Goal: Task Accomplishment & Management: Complete application form

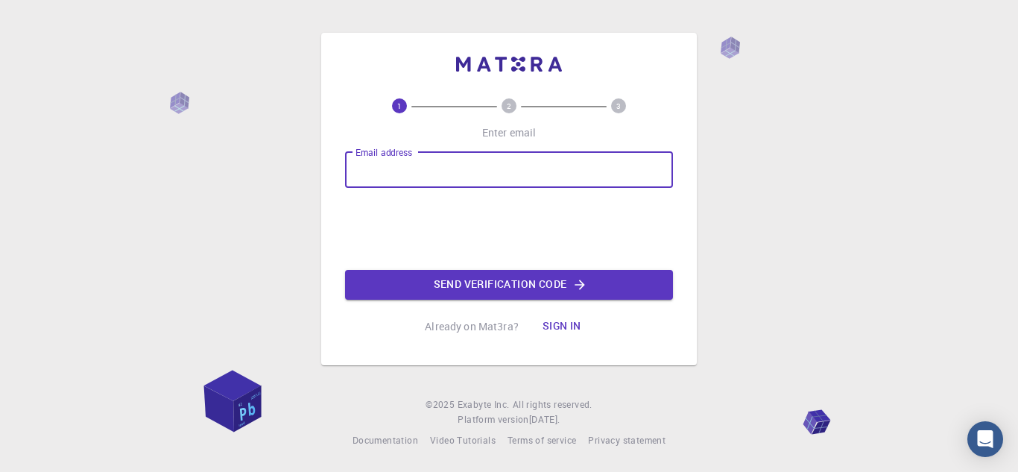
click at [482, 172] on input "Email address" at bounding box center [509, 170] width 328 height 36
type input "[EMAIL_ADDRESS][DOMAIN_NAME]"
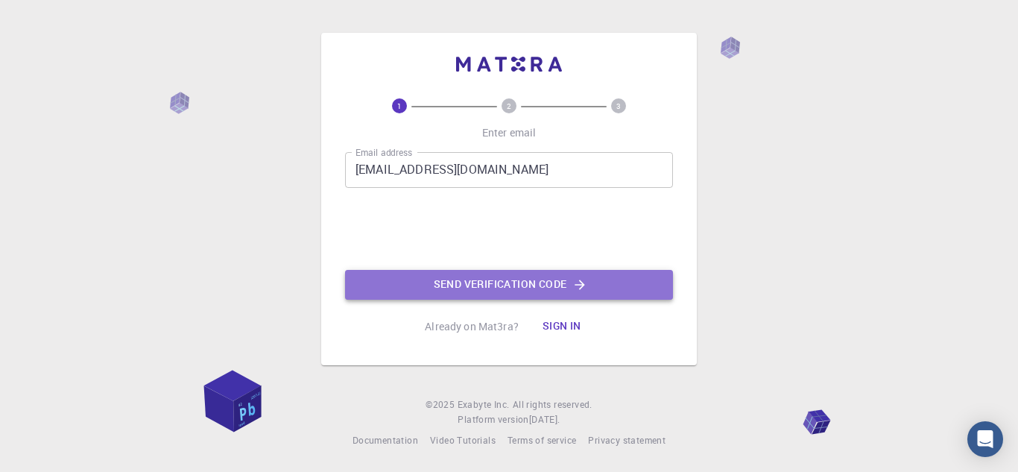
click at [391, 288] on button "Send verification code" at bounding box center [509, 285] width 328 height 30
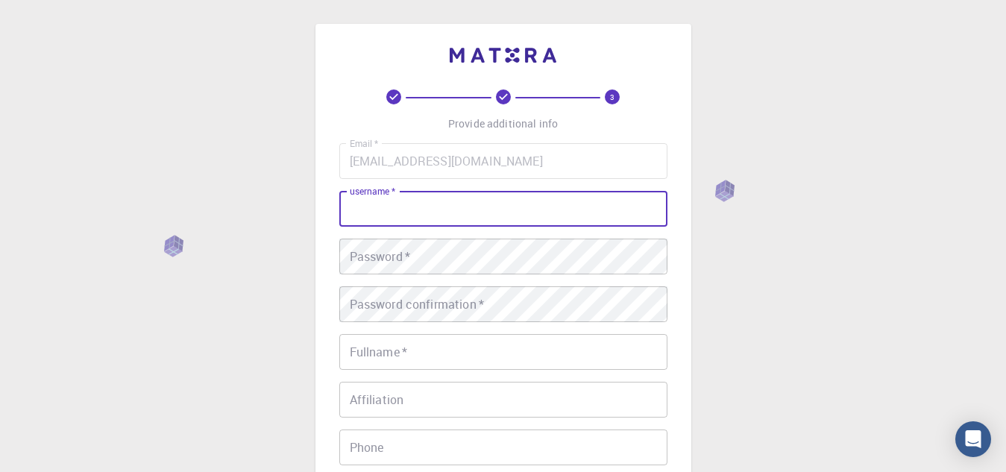
click at [432, 192] on input "username   *" at bounding box center [503, 209] width 328 height 36
type input "[EMAIL_ADDRESS][DOMAIN_NAME]"
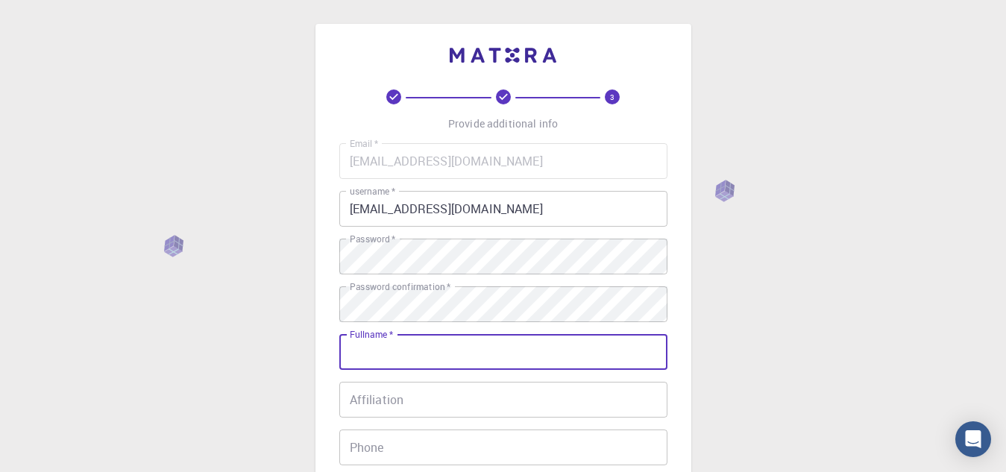
click at [419, 337] on input "Fullname   *" at bounding box center [503, 352] width 328 height 36
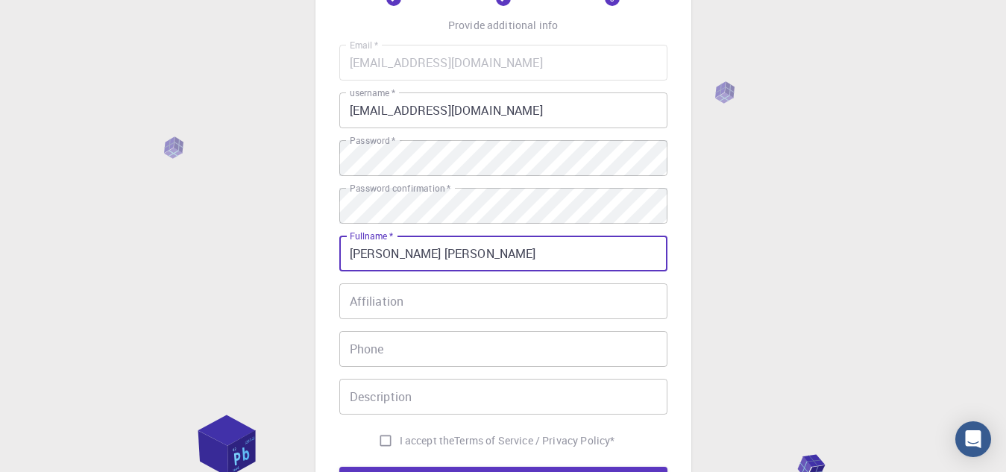
scroll to position [99, 0]
type input "[PERSON_NAME] [PERSON_NAME]"
click at [424, 297] on input "Affiliation" at bounding box center [503, 301] width 328 height 36
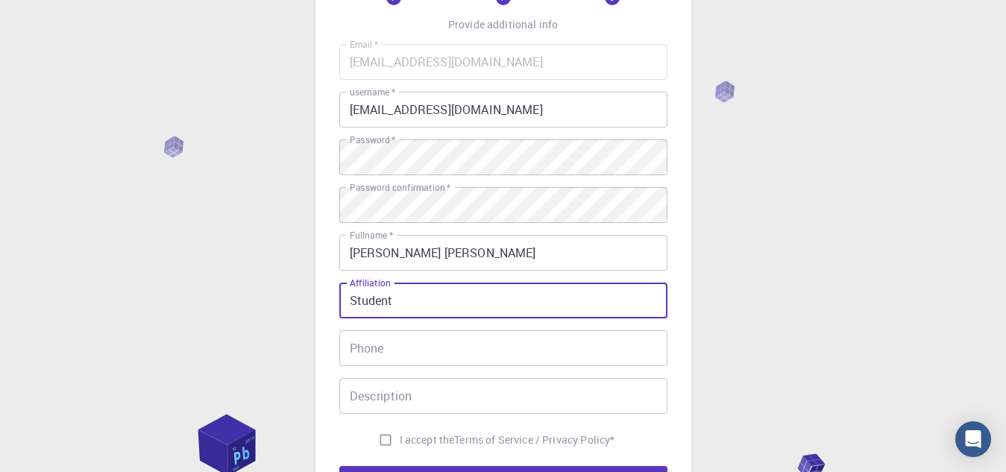
type input "Student"
click at [389, 362] on input "Phone" at bounding box center [503, 348] width 328 height 36
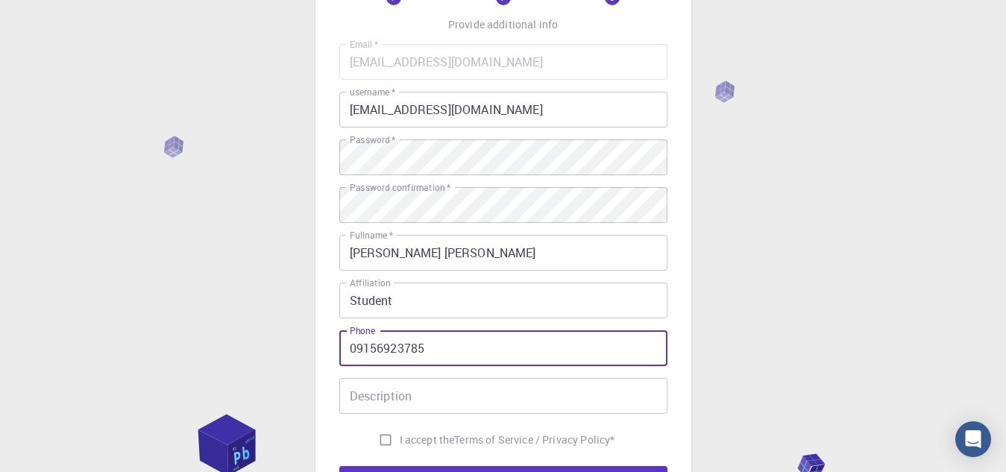
type input "09156923785"
click at [384, 401] on input "Description" at bounding box center [503, 396] width 328 height 36
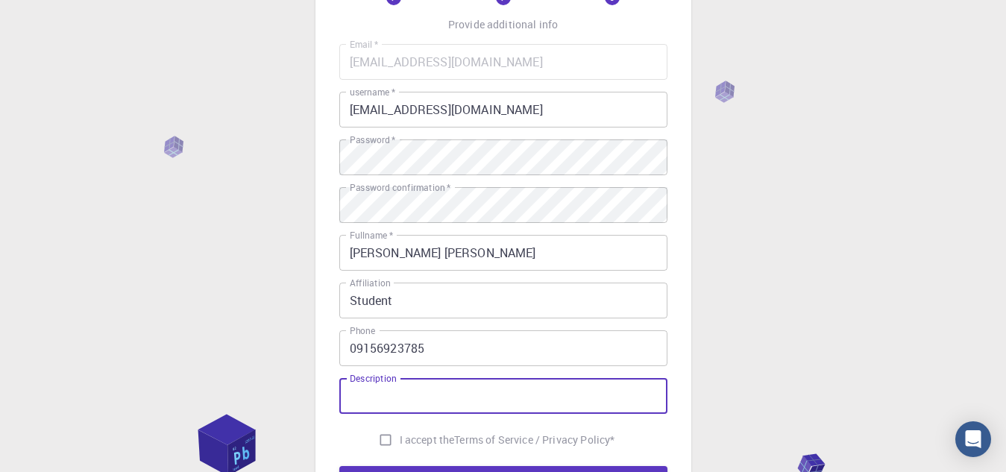
click at [384, 401] on input "Description" at bounding box center [503, 396] width 328 height 36
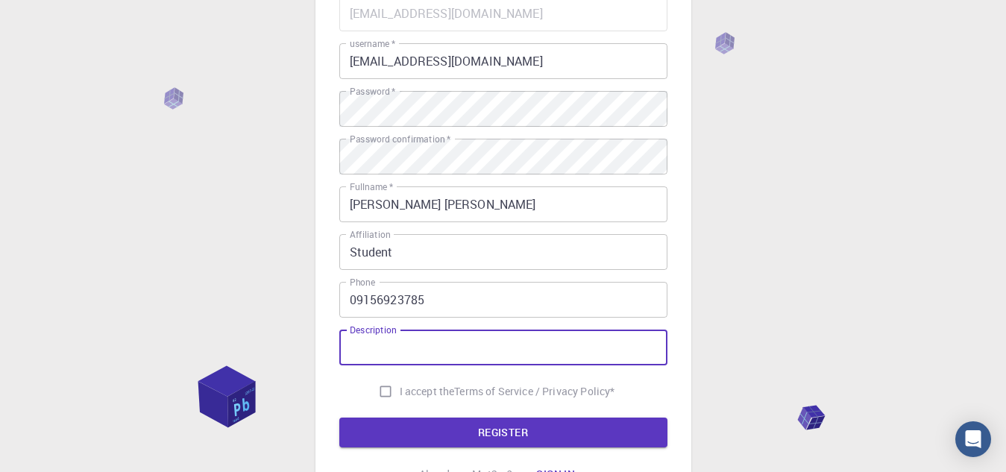
scroll to position [148, 0]
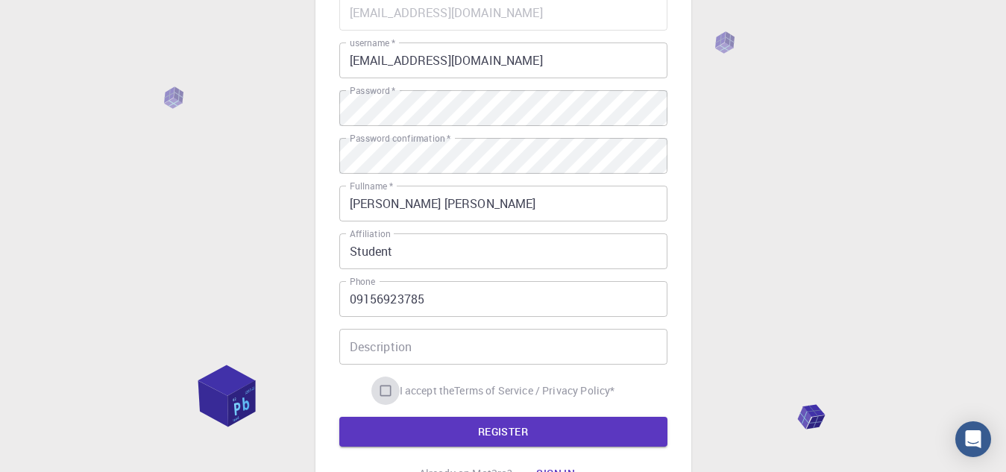
click at [382, 400] on input "I accept the Terms of Service / Privacy Policy *" at bounding box center [385, 390] width 28 height 28
checkbox input "true"
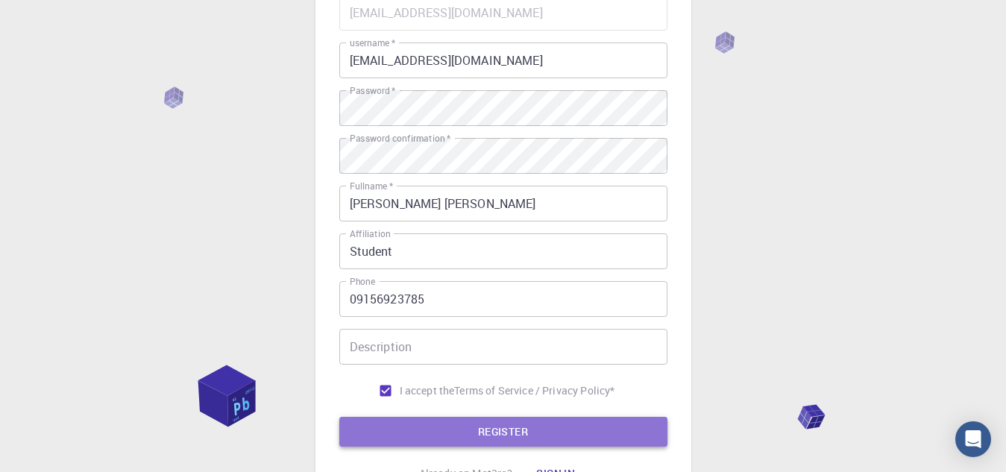
click at [385, 426] on button "REGISTER" at bounding box center [503, 432] width 328 height 30
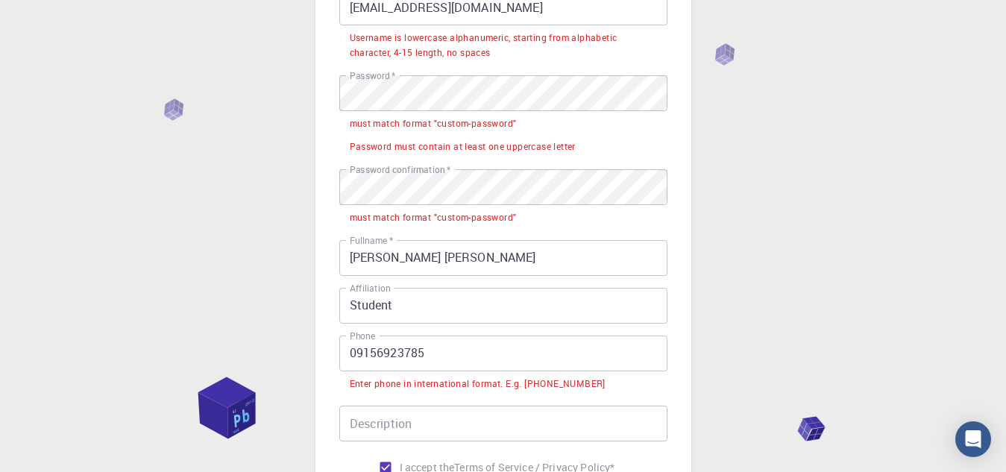
scroll to position [202, 0]
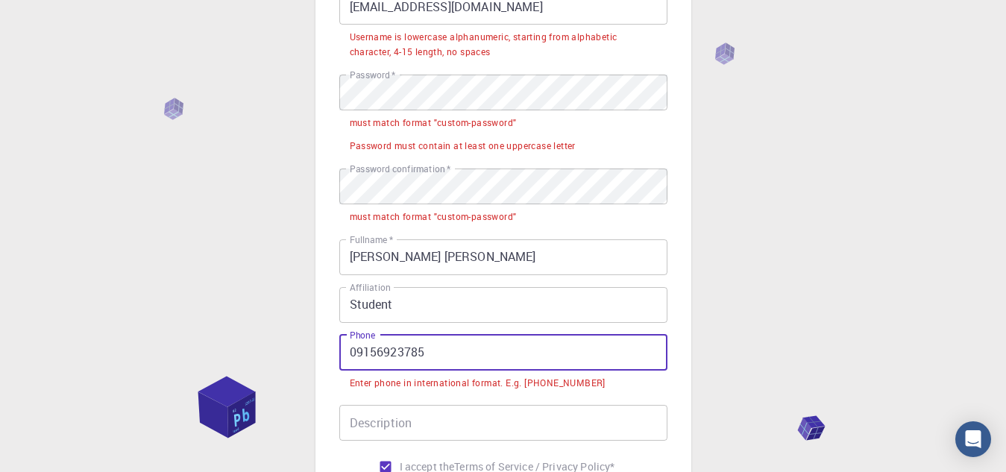
click at [357, 350] on input "09156923785" at bounding box center [503, 353] width 328 height 36
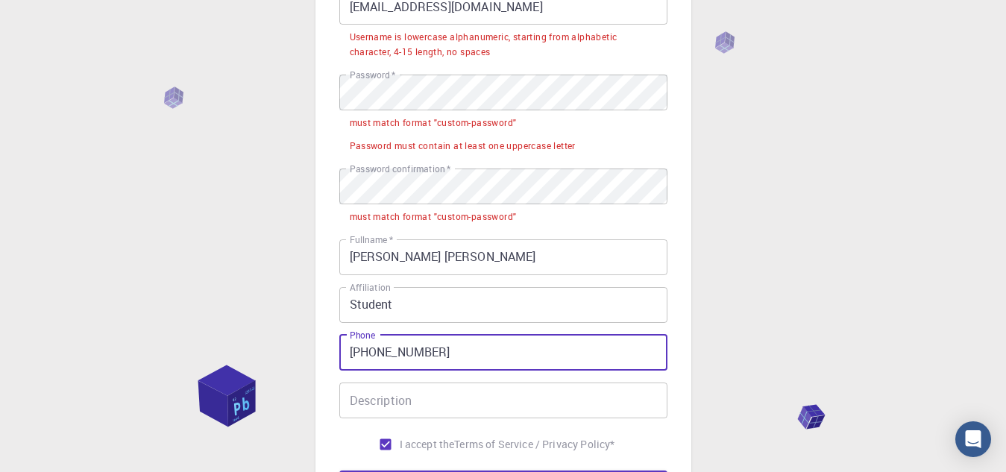
scroll to position [311, 0]
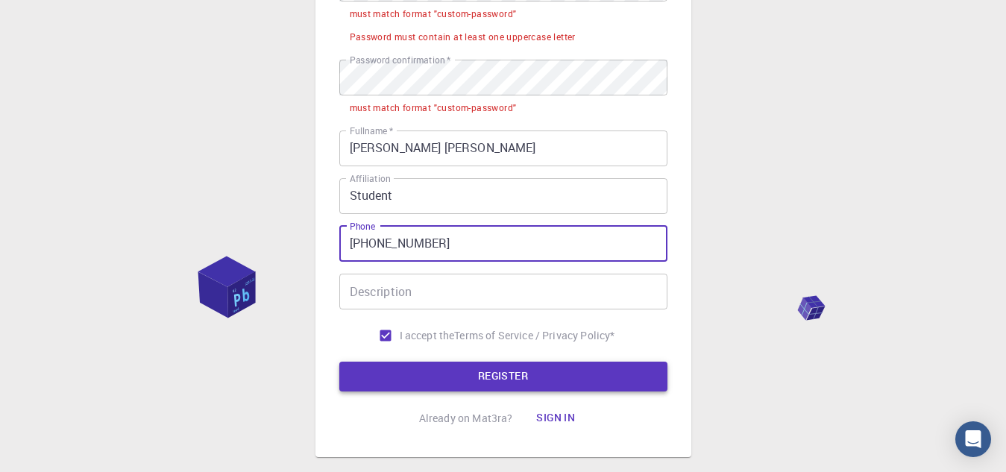
type input "[PHONE_NUMBER]"
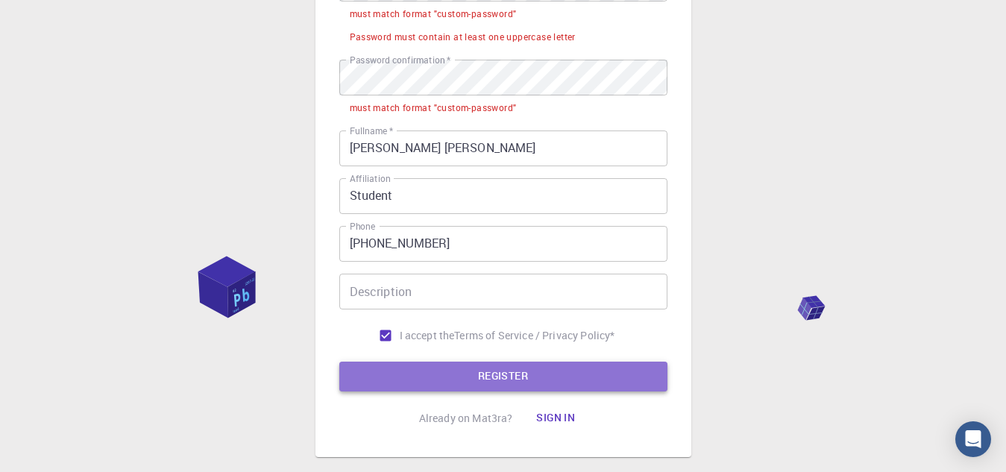
click at [401, 369] on button "REGISTER" at bounding box center [503, 377] width 328 height 30
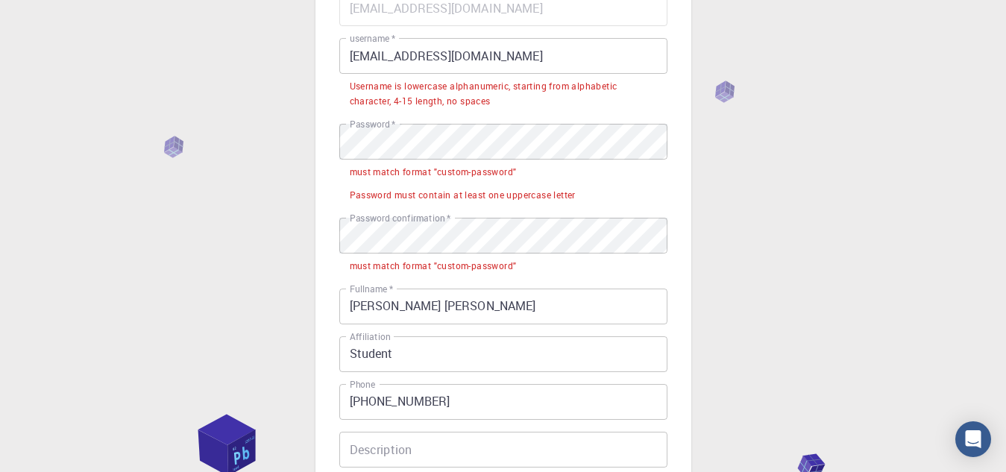
scroll to position [147, 0]
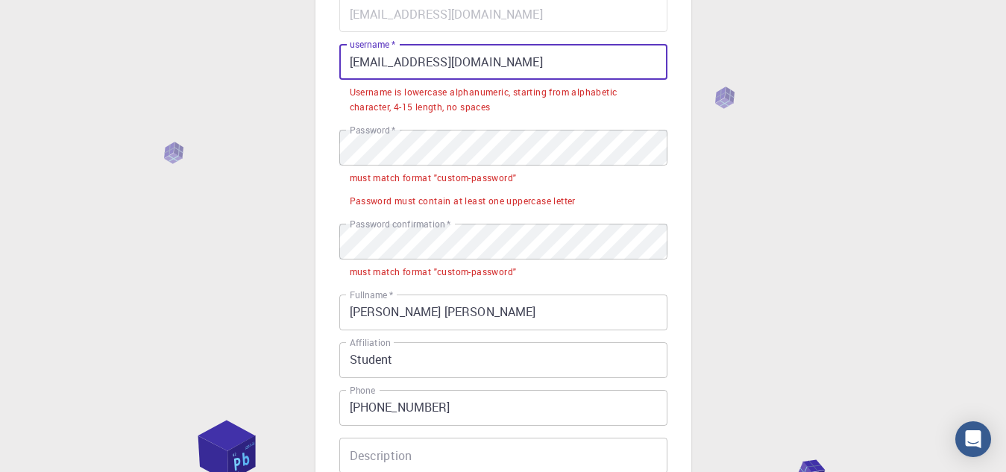
click at [497, 55] on input "[EMAIL_ADDRESS][DOMAIN_NAME]" at bounding box center [503, 62] width 328 height 36
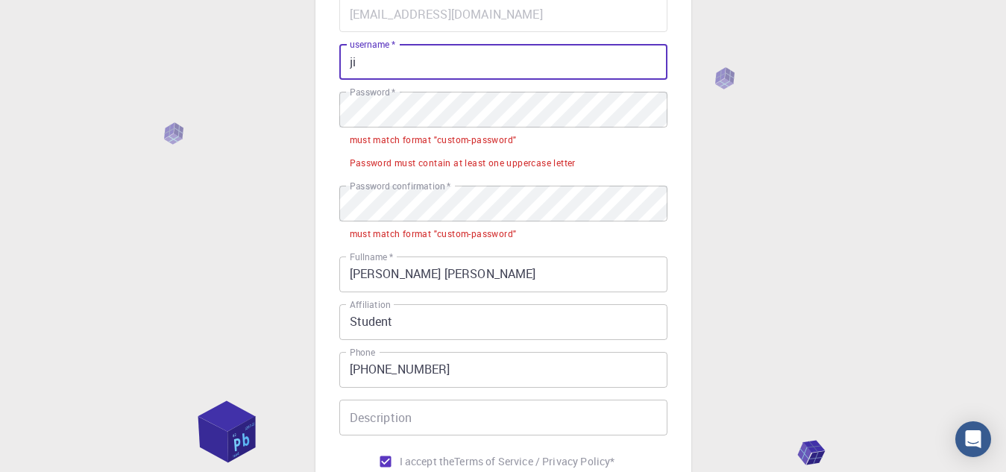
type input "j"
type input "[DEMOGRAPHIC_DATA]"
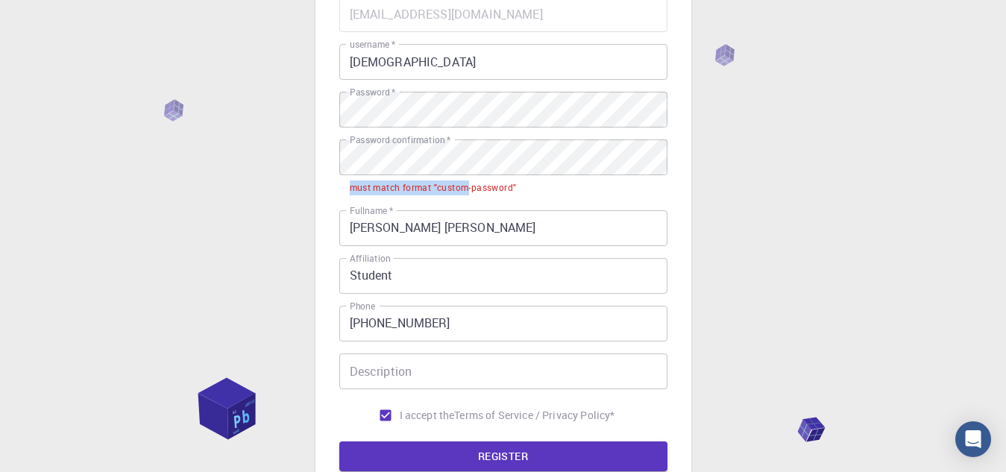
click at [469, 166] on div "Password confirmation   * Password confirmation   * must match format "custom-p…" at bounding box center [503, 168] width 328 height 59
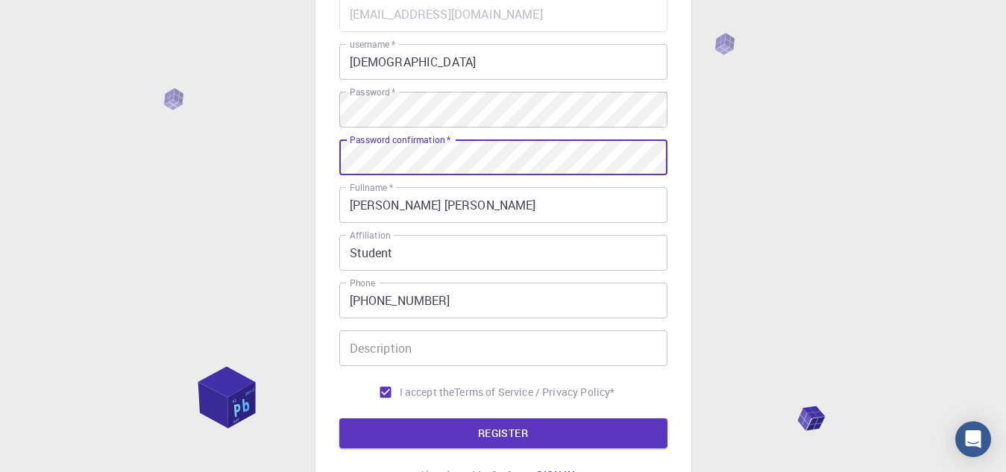
scroll to position [287, 0]
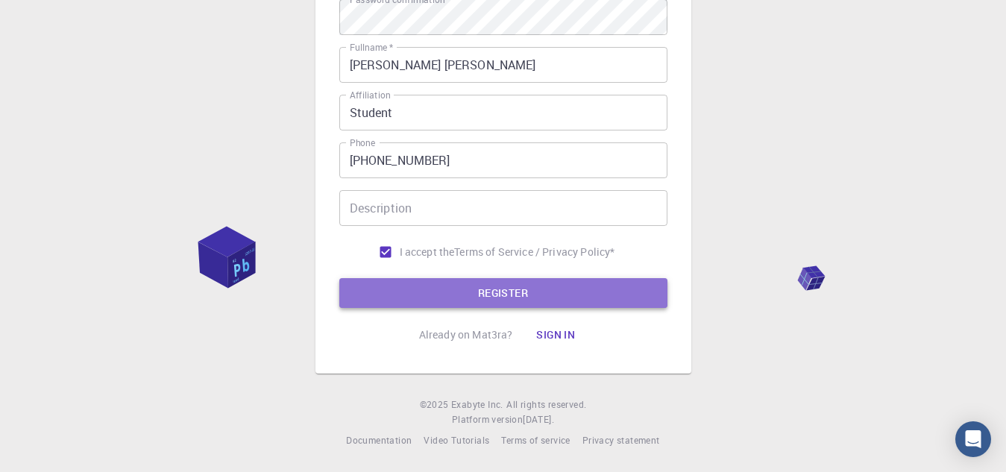
click at [460, 297] on button "REGISTER" at bounding box center [503, 293] width 328 height 30
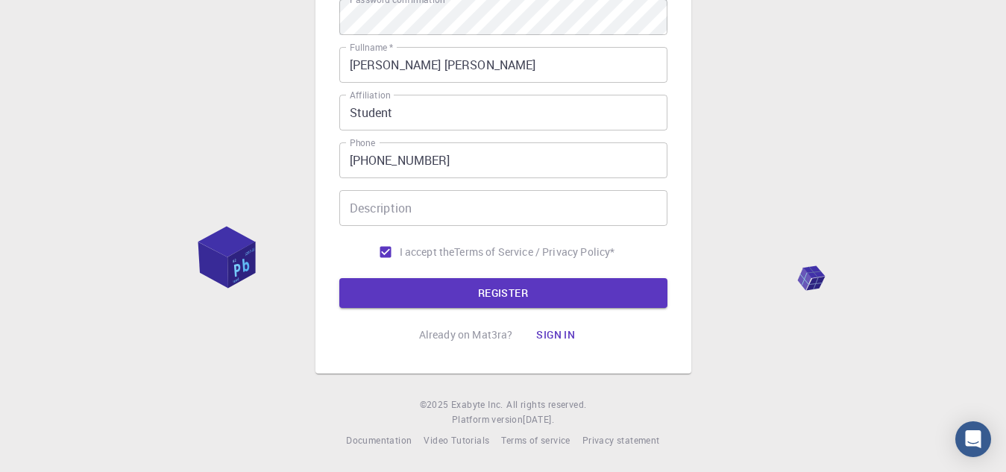
click at [379, 309] on div "3 Provide additional info Email   * [EMAIL_ADDRESS][DOMAIN_NAME] Email   * user…" at bounding box center [503, 75] width 328 height 547
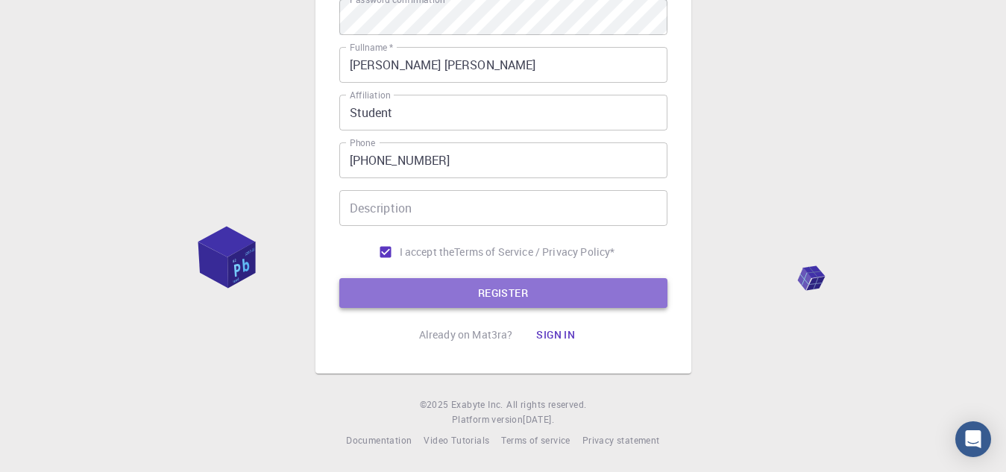
click at [396, 289] on button "REGISTER" at bounding box center [503, 293] width 328 height 30
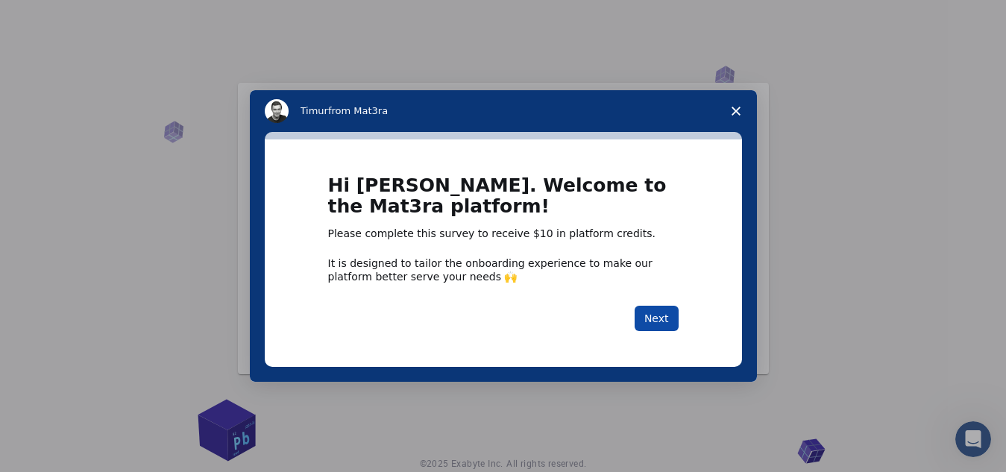
click at [669, 317] on button "Next" at bounding box center [656, 318] width 44 height 25
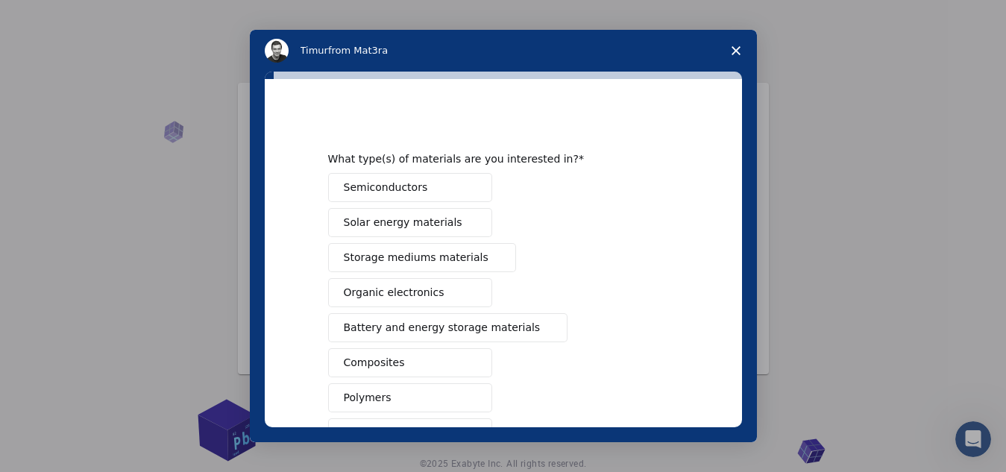
click at [728, 51] on span "Close survey" at bounding box center [736, 51] width 42 height 42
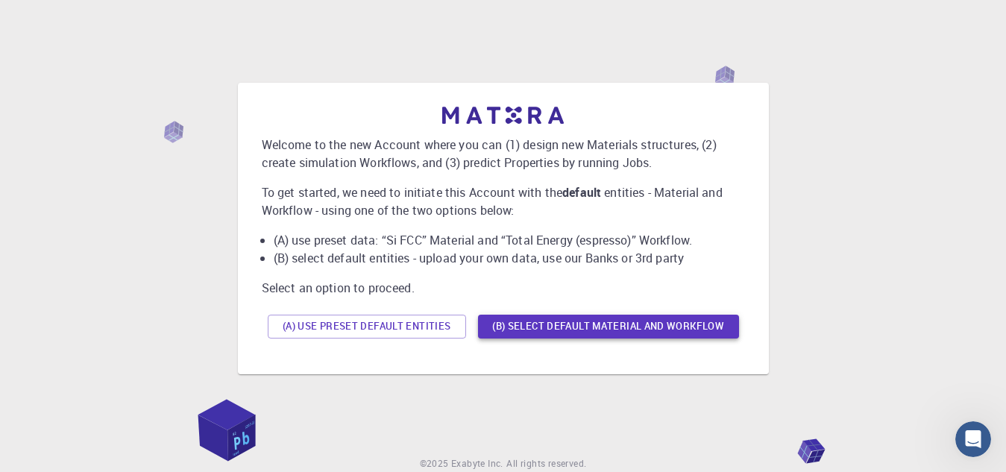
click at [587, 329] on button "(B) Select default material and workflow" at bounding box center [608, 327] width 261 height 24
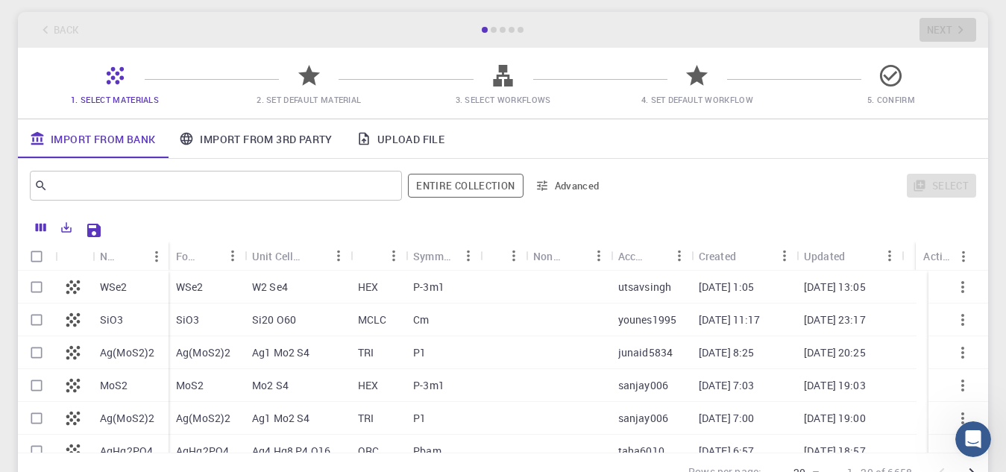
scroll to position [64, 0]
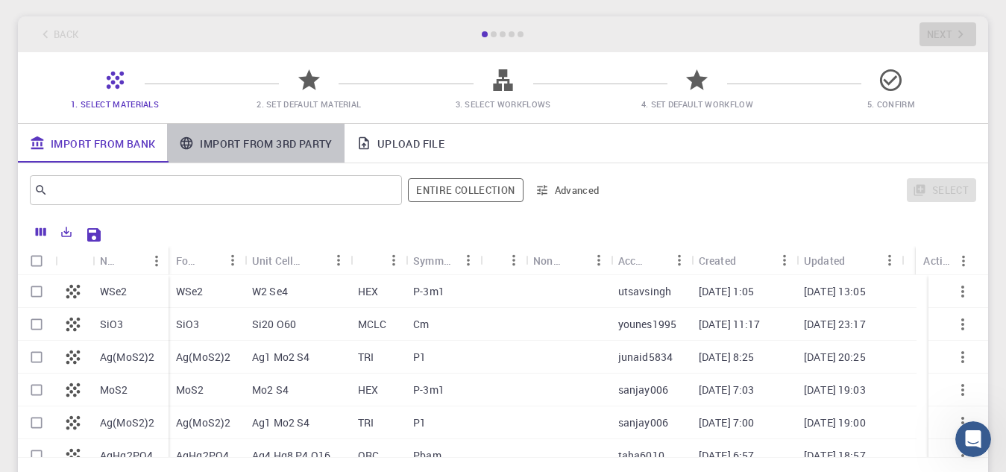
click at [280, 144] on link "Import From 3rd Party" at bounding box center [255, 143] width 177 height 39
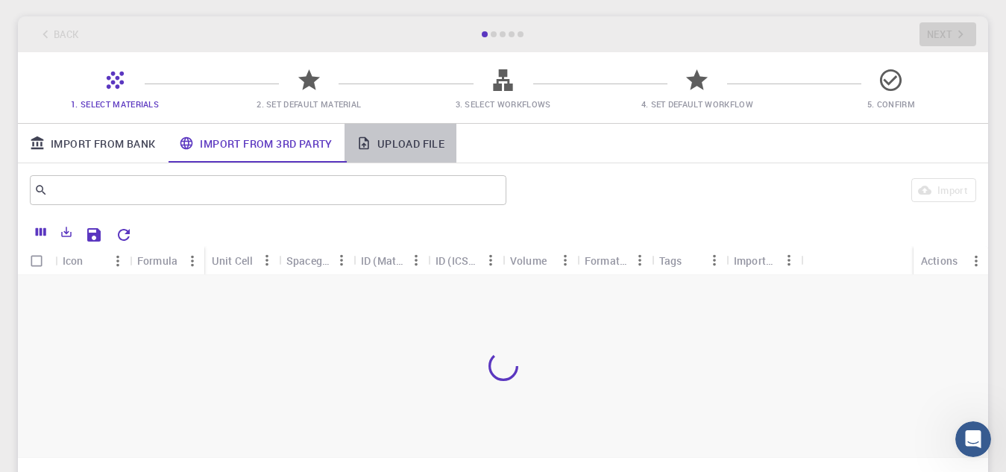
click at [394, 136] on link "Upload File" at bounding box center [400, 143] width 112 height 39
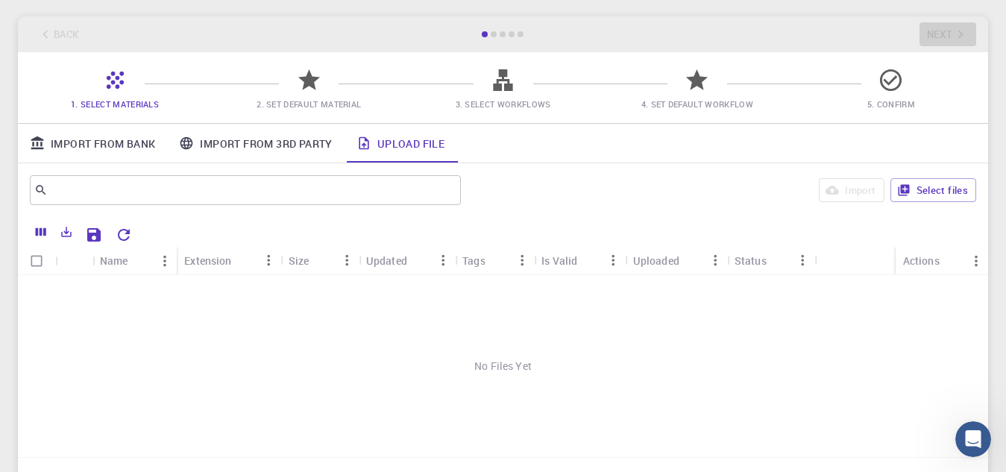
scroll to position [104, 0]
